Goal: Obtain resource: Obtain resource

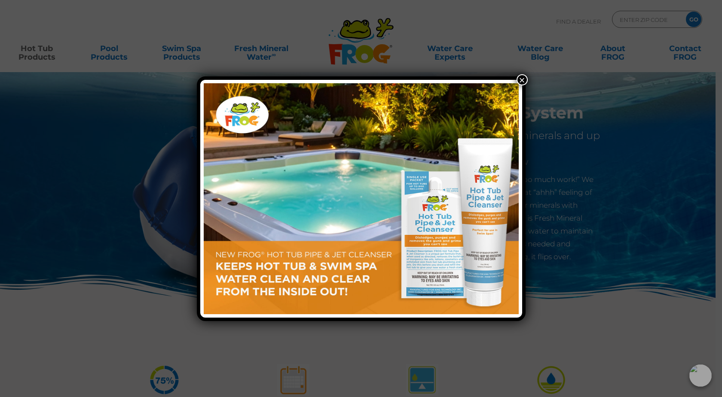
click at [522, 80] on button "×" at bounding box center [522, 79] width 11 height 11
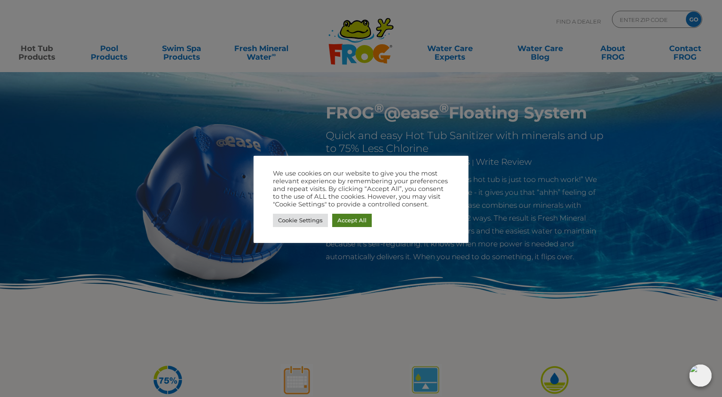
click at [349, 223] on link "Accept All" at bounding box center [352, 220] width 40 height 13
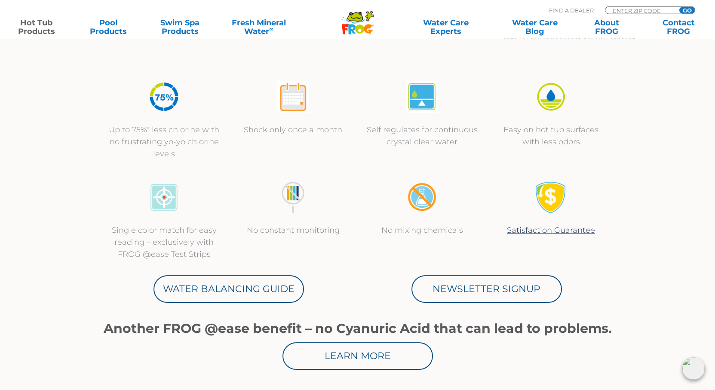
scroll to position [307, 0]
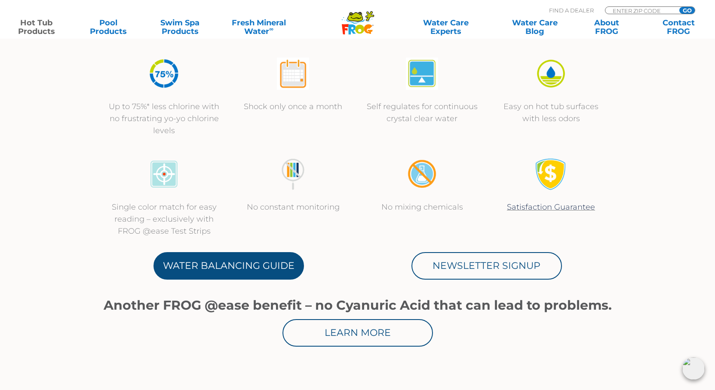
click at [231, 266] on link "Water Balancing Guide" at bounding box center [228, 266] width 150 height 28
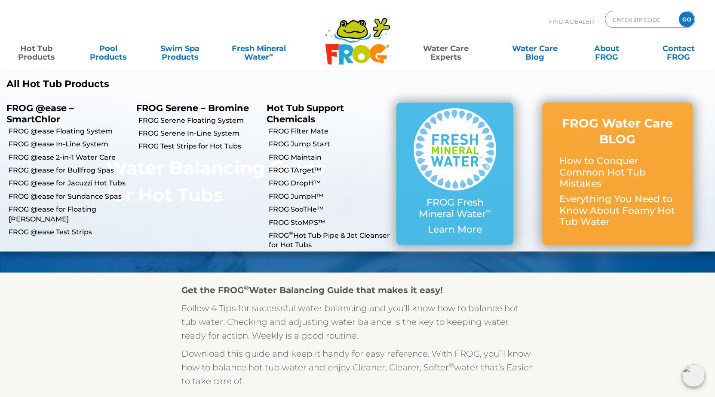
click at [35, 48] on link "Hot Tub Products" at bounding box center [37, 48] width 56 height 17
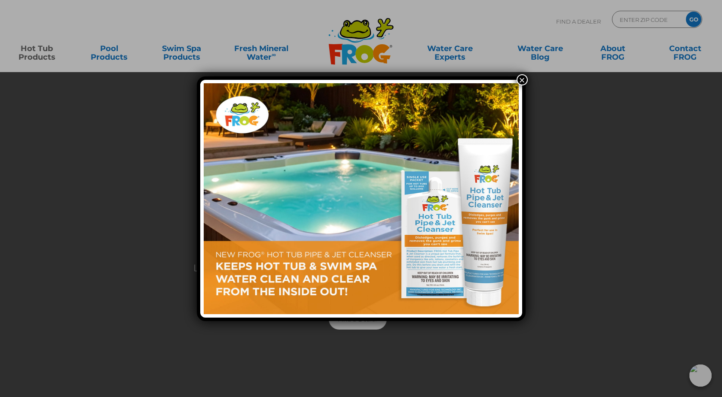
click at [522, 78] on button "×" at bounding box center [522, 79] width 11 height 11
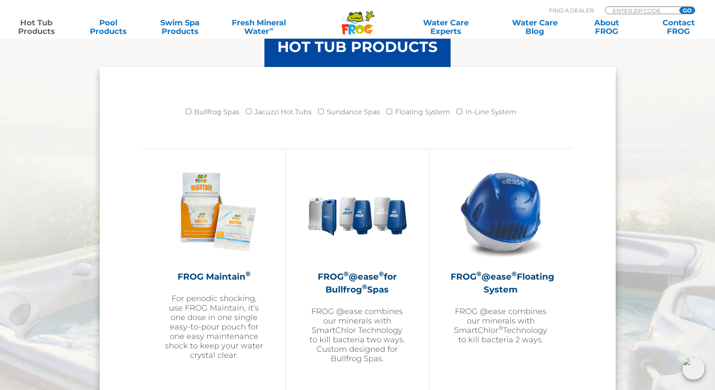
scroll to position [877, 0]
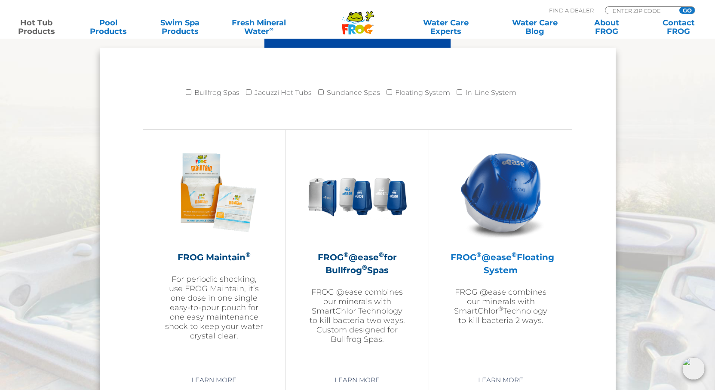
click at [498, 264] on h2 "FROG ® @ease ® Floating System" at bounding box center [500, 264] width 100 height 26
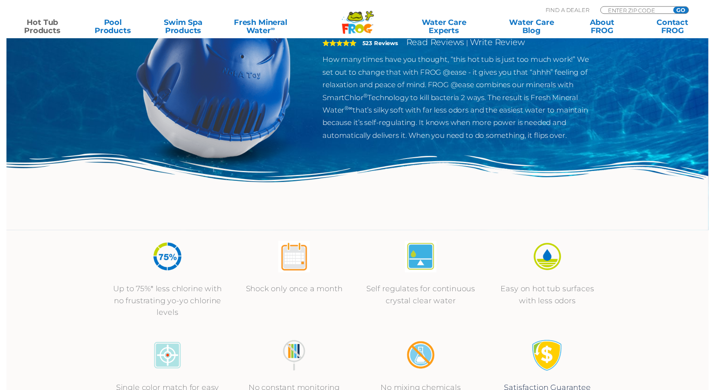
scroll to position [131, 0]
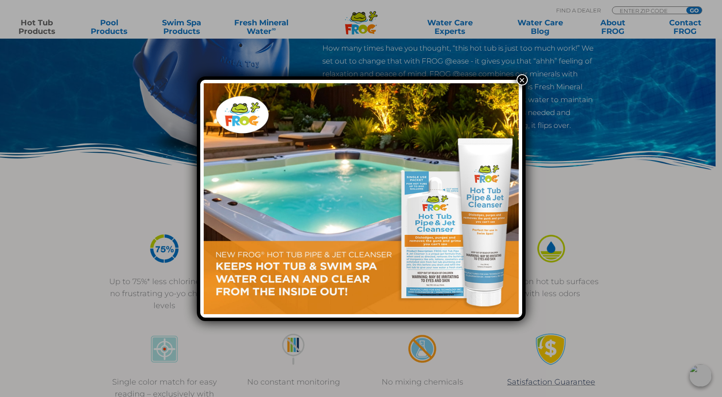
click at [520, 77] on button "×" at bounding box center [522, 79] width 11 height 11
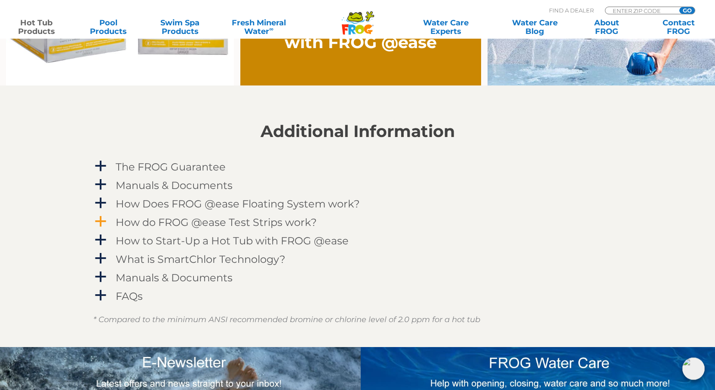
scroll to position [833, 0]
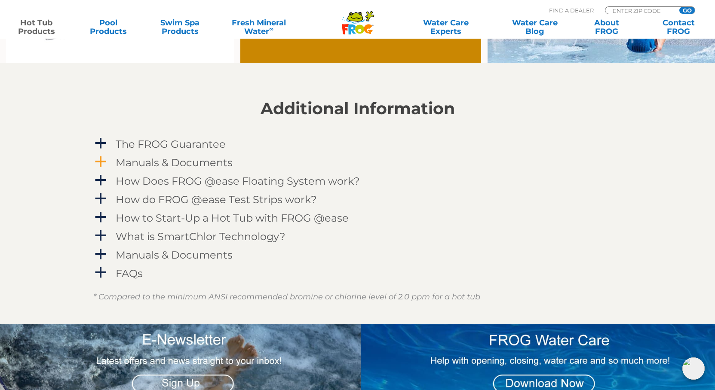
click at [101, 161] on span "a" at bounding box center [100, 162] width 13 height 13
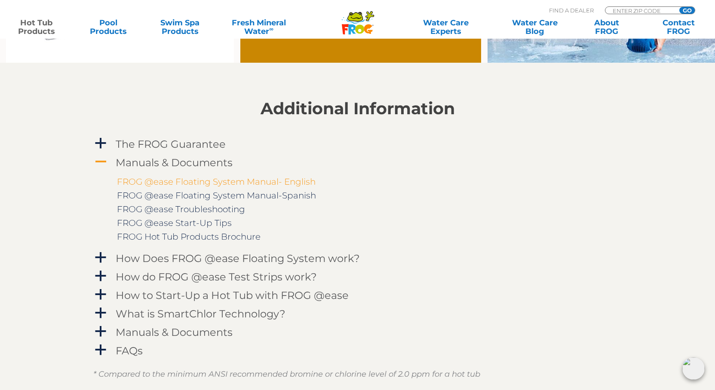
click at [225, 182] on link "FROG @ease Floating System Manual- English" at bounding box center [216, 182] width 199 height 10
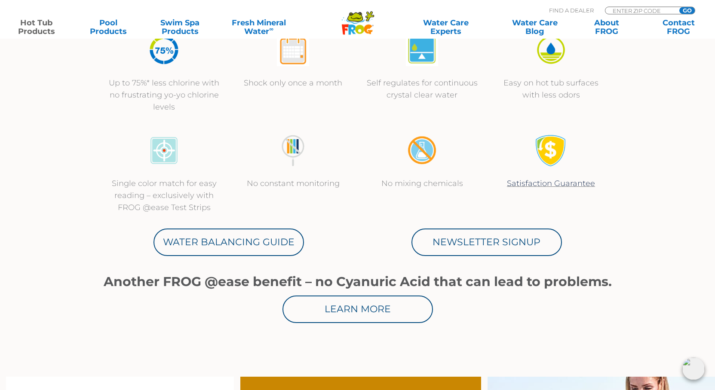
scroll to position [307, 0]
